Goal: Transaction & Acquisition: Purchase product/service

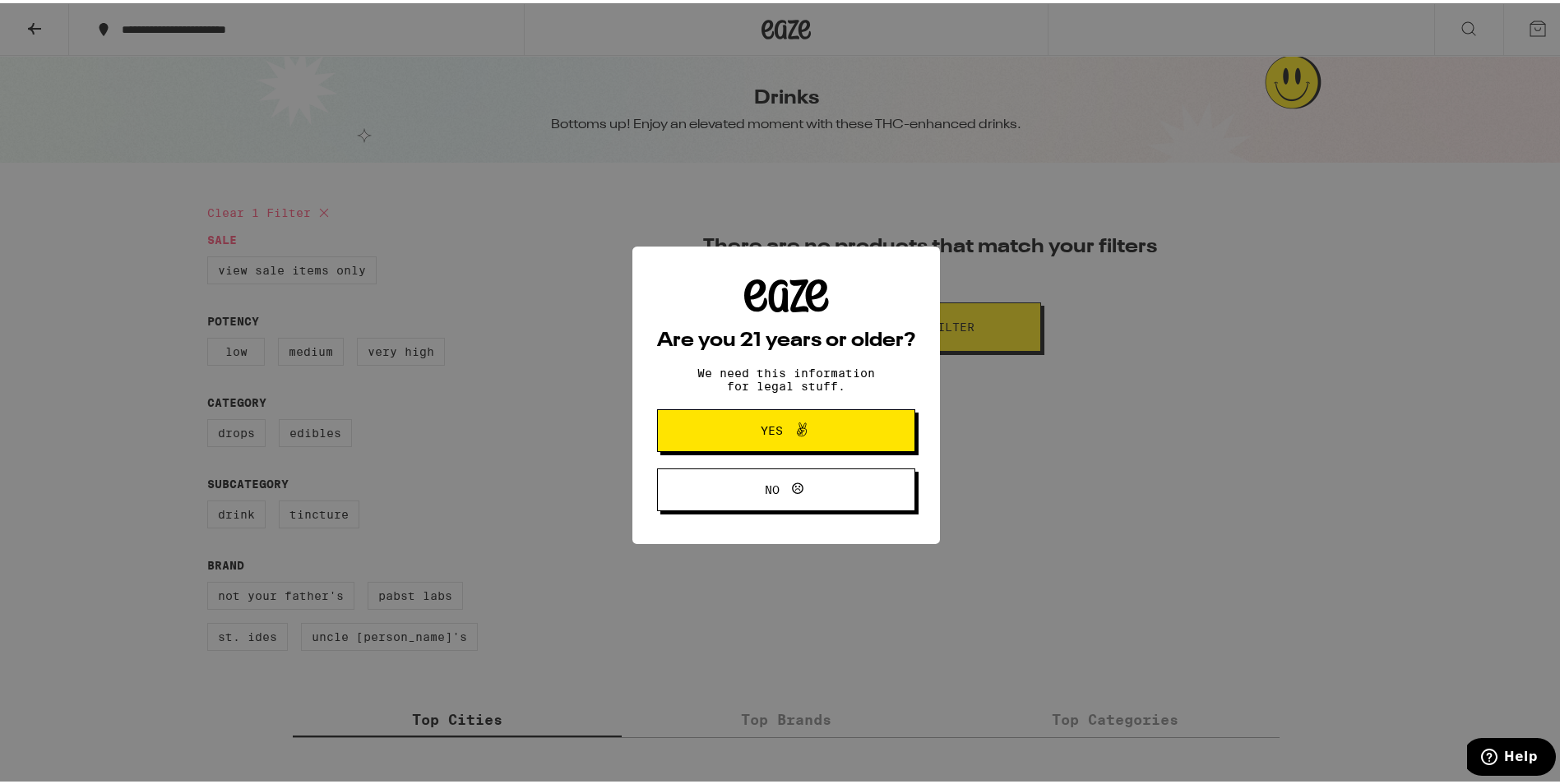
click at [784, 422] on span at bounding box center [797, 427] width 28 height 21
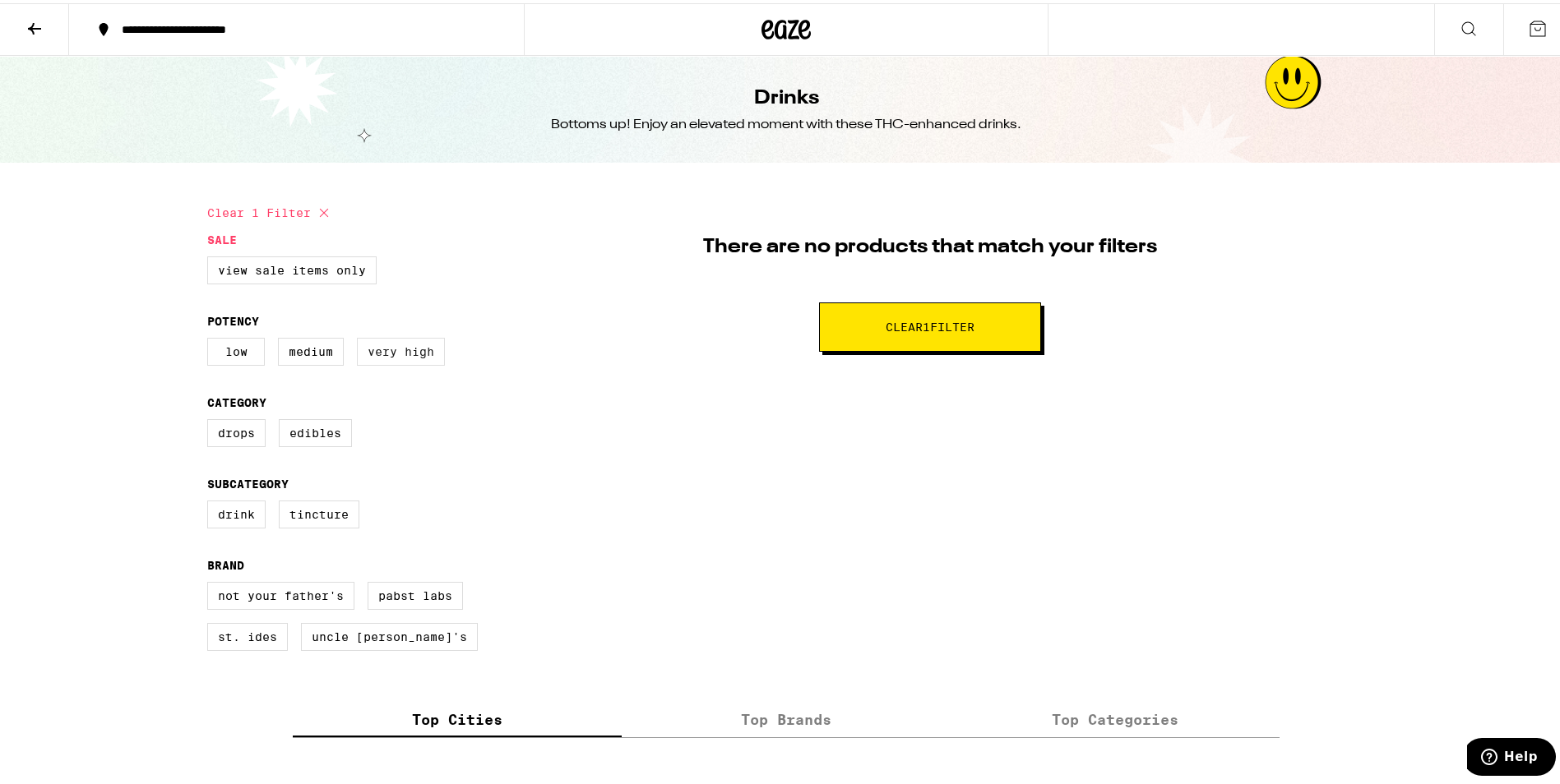
click at [414, 351] on label "Very High" at bounding box center [401, 348] width 88 height 28
click at [211, 338] on input "Very High" at bounding box center [210, 337] width 1 height 1
checkbox input "true"
click at [312, 257] on label "View Sale Items Only" at bounding box center [292, 266] width 169 height 28
click at [211, 257] on input "View Sale Items Only" at bounding box center [210, 256] width 1 height 1
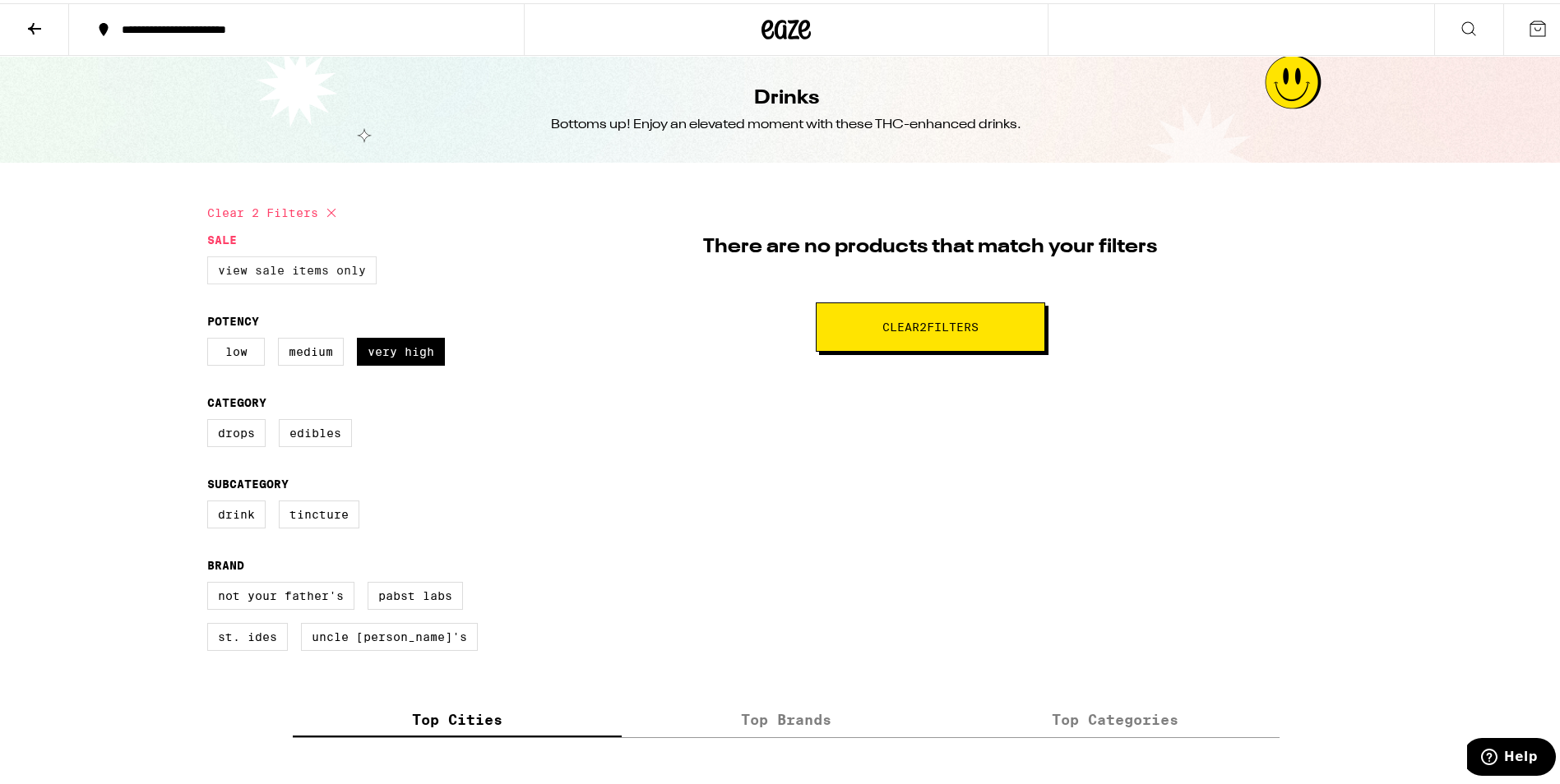
checkbox input "true"
click at [217, 525] on label "Drink" at bounding box center [236, 510] width 58 height 28
click at [211, 501] on input "Drink" at bounding box center [210, 500] width 1 height 1
checkbox input "false"
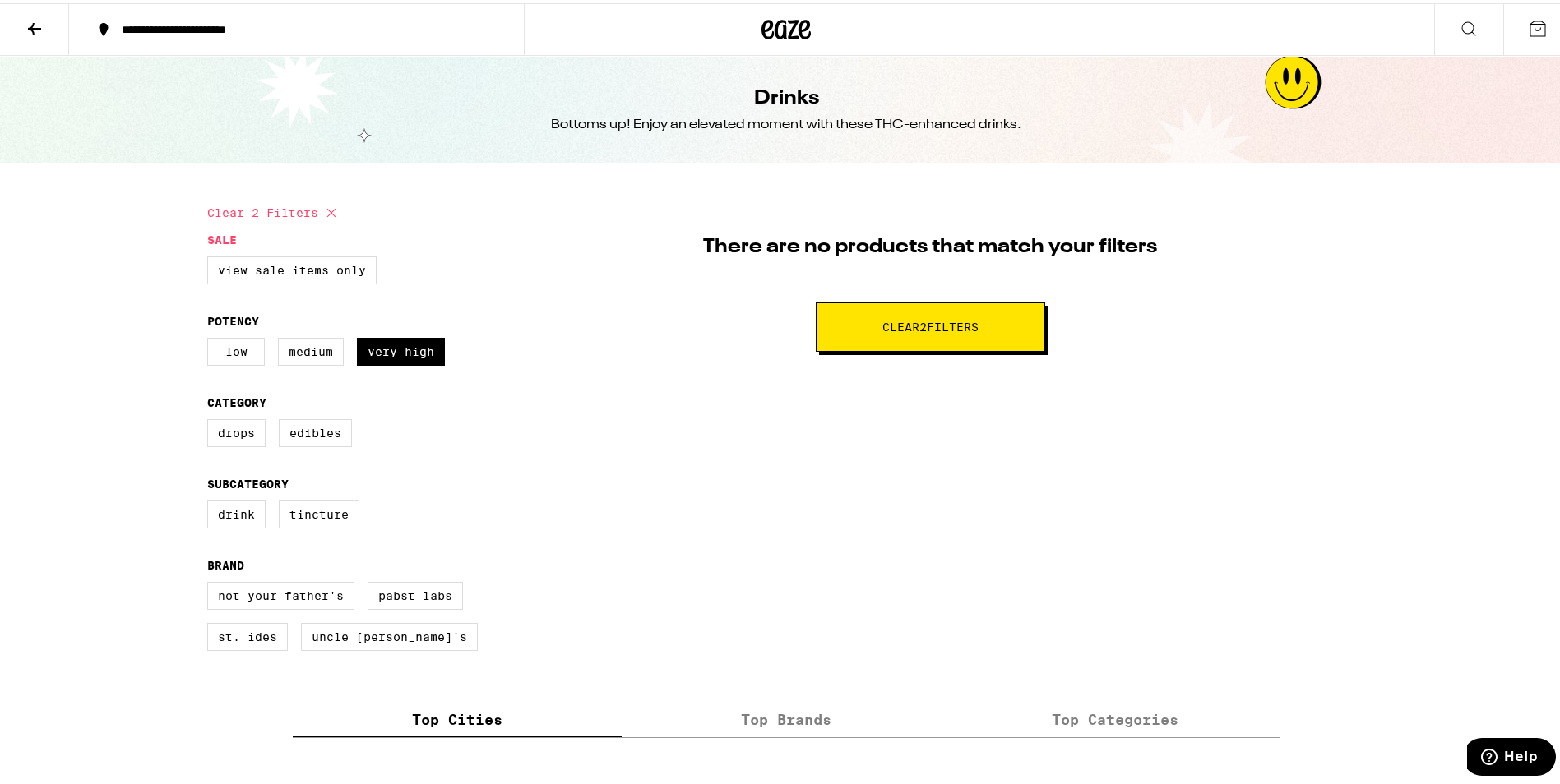
checkbox input "false"
